Goal: Obtain resource: Download file/media

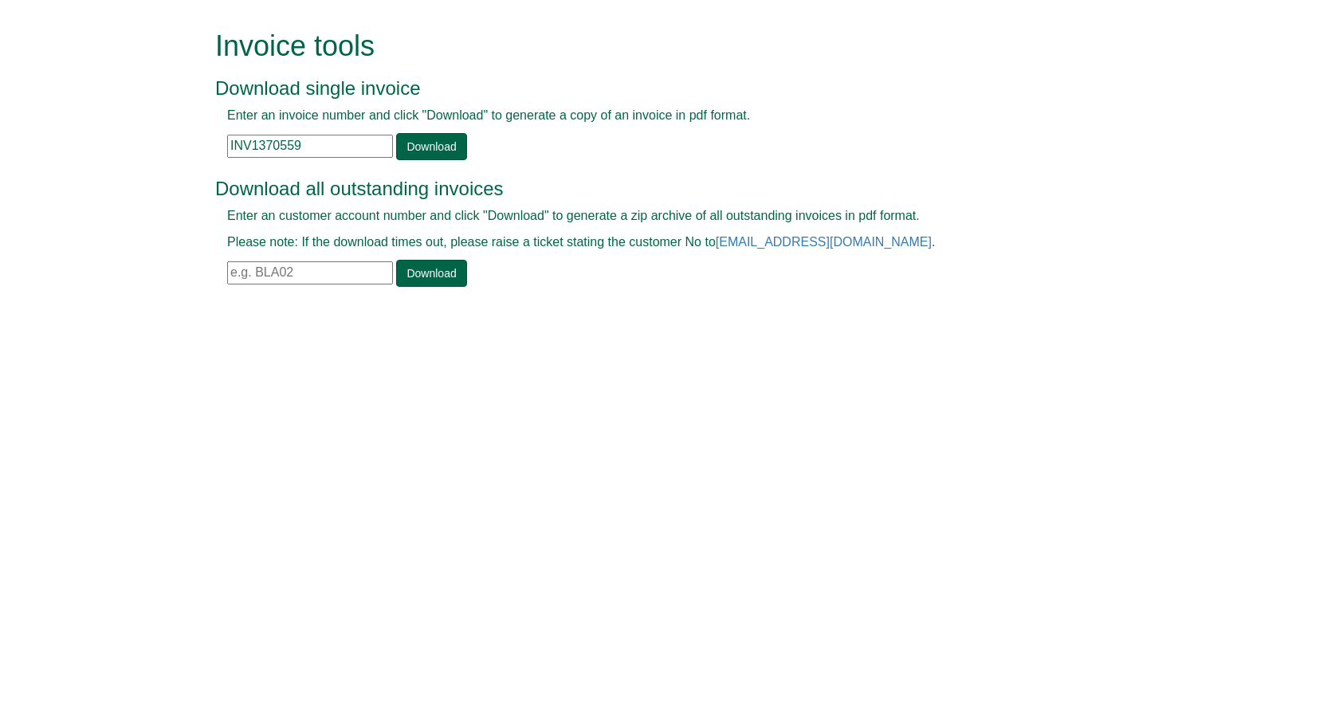
drag, startPoint x: 330, startPoint y: 152, endPoint x: 88, endPoint y: 109, distance: 246.1
click at [119, 109] on form "Invoice tools Download single invoice Enter an invoice number and click "Downlo…" at bounding box center [669, 160] width 1339 height 320
paste input "82317"
type input "INV1382317"
click at [416, 143] on link "Download" at bounding box center [431, 146] width 70 height 27
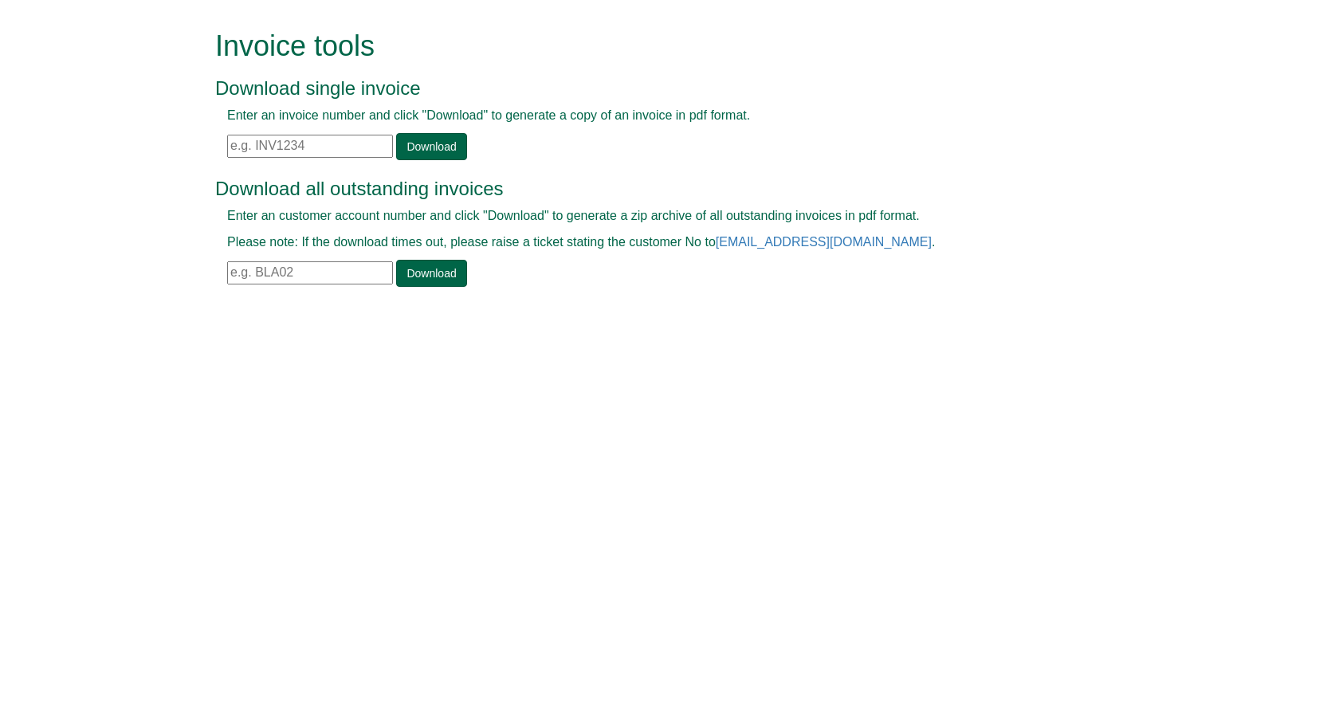
click at [351, 278] on input "text" at bounding box center [310, 272] width 166 height 23
type input "ALD80"
click at [421, 281] on link "Download" at bounding box center [431, 273] width 70 height 27
click at [970, 320] on html "Invoice tools Download single invoice Enter an invoice number and click "Downlo…" at bounding box center [669, 160] width 1339 height 320
